Goal: Task Accomplishment & Management: Manage account settings

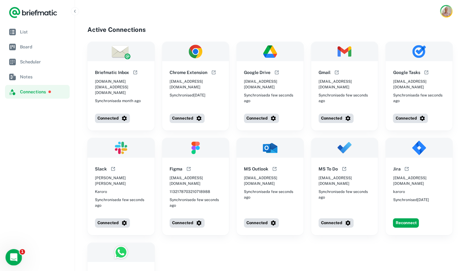
click at [17, 255] on icon "Open Intercom Messenger" at bounding box center [13, 257] width 10 height 10
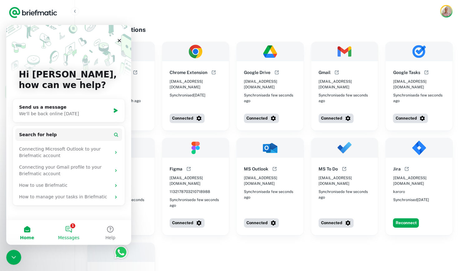
click at [77, 231] on button "1 Messages" at bounding box center [69, 232] width 42 height 25
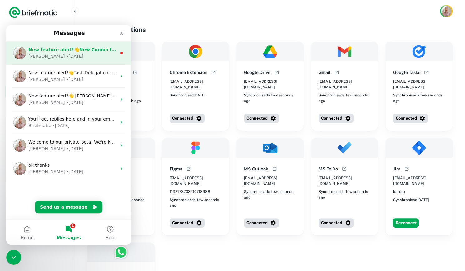
click at [89, 59] on div "Robert • 1d ago" at bounding box center [72, 56] width 88 height 7
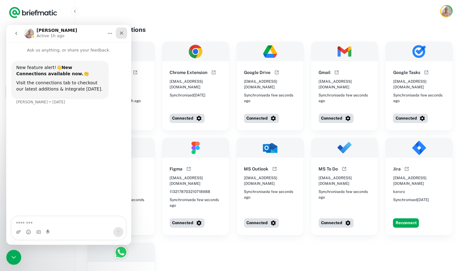
click at [121, 33] on icon "Close" at bounding box center [121, 33] width 5 height 5
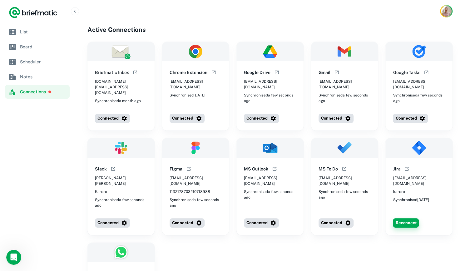
click at [404, 218] on button "Reconnect" at bounding box center [406, 222] width 26 height 9
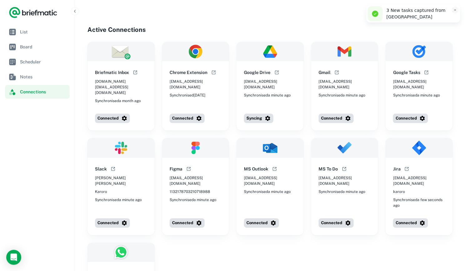
click at [111, 204] on div "[PERSON_NAME] [PERSON_NAME] Karoro Synchronised a minute ago Connected" at bounding box center [120, 186] width 67 height 97
click at [112, 218] on button "Connected" at bounding box center [112, 222] width 35 height 9
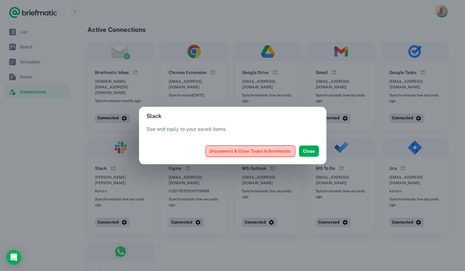
click at [255, 155] on button "Disconnect & Clear Tasks In Briefmatic" at bounding box center [251, 151] width 90 height 11
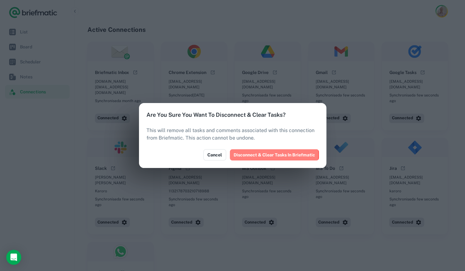
click at [255, 155] on button "Disconnect & Clear Tasks In Briefmatic" at bounding box center [274, 154] width 89 height 11
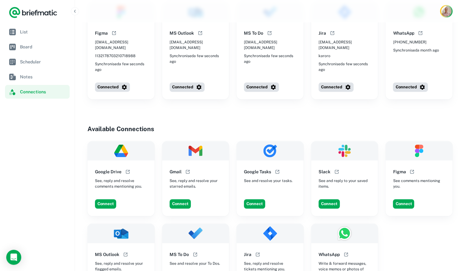
scroll to position [137, 0]
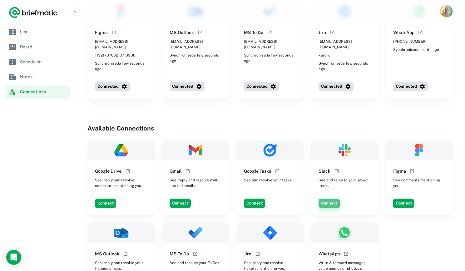
click at [329, 199] on button "Connect" at bounding box center [329, 203] width 21 height 9
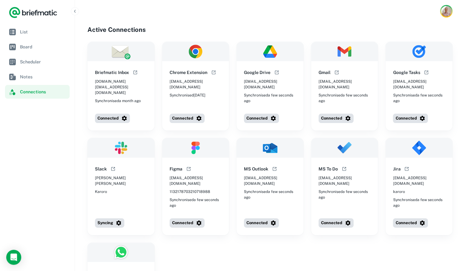
click at [284, 255] on div "Briefmatic Inbox rob-karoro.co@inbox.briefmatic.com Synchronised a month ago Co…" at bounding box center [269, 181] width 365 height 278
